Goal: Task Accomplishment & Management: Use online tool/utility

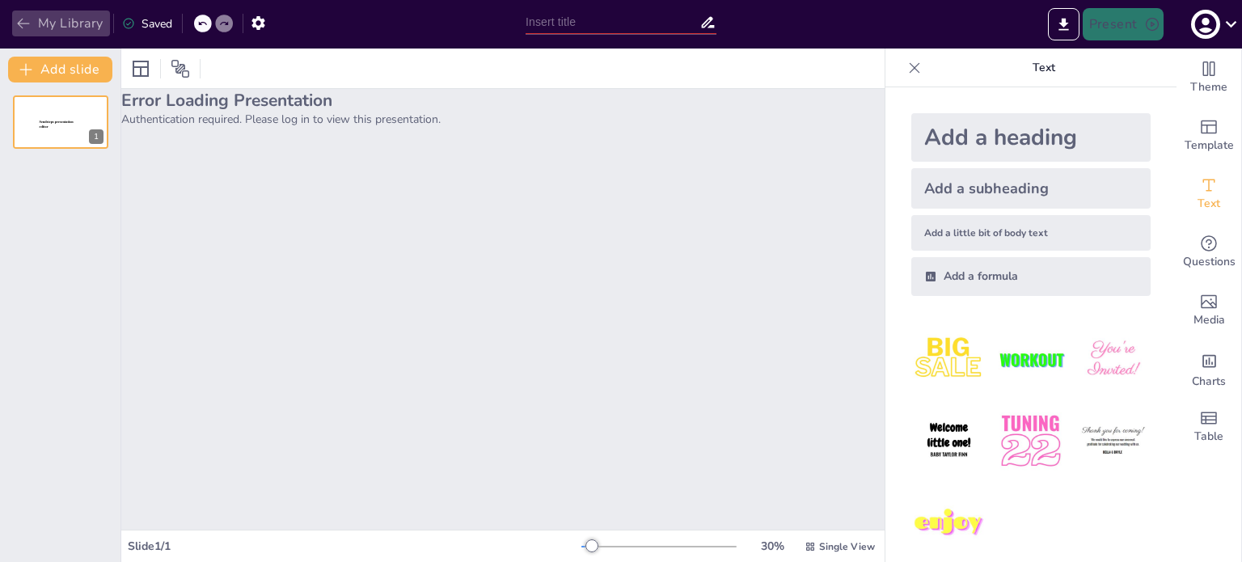
click at [78, 19] on button "My Library" at bounding box center [61, 24] width 98 height 26
